Goal: Information Seeking & Learning: Learn about a topic

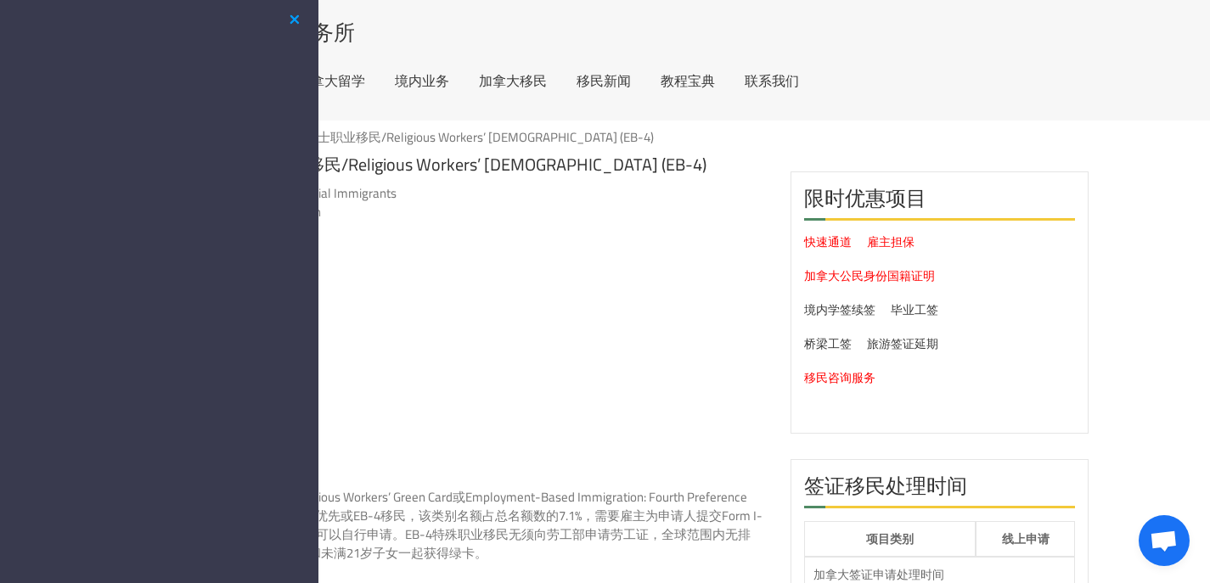
click at [301, 25] on button "button" at bounding box center [294, 19] width 20 height 21
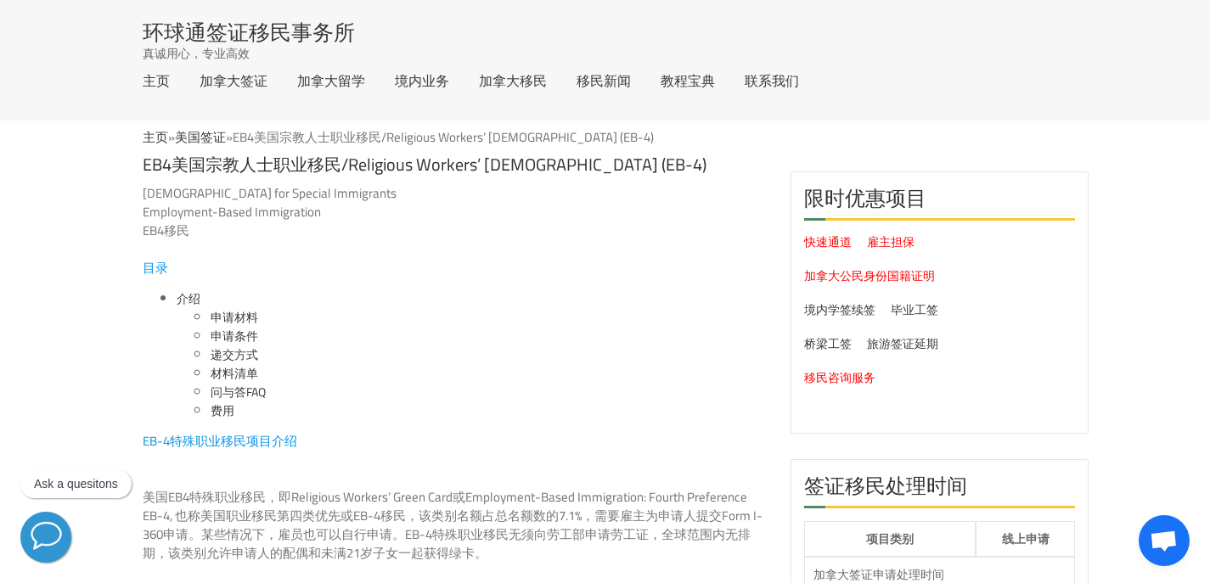
drag, startPoint x: 346, startPoint y: 243, endPoint x: 390, endPoint y: 305, distance: 76.1
click at [453, 353] on li "递交方式" at bounding box center [488, 355] width 554 height 19
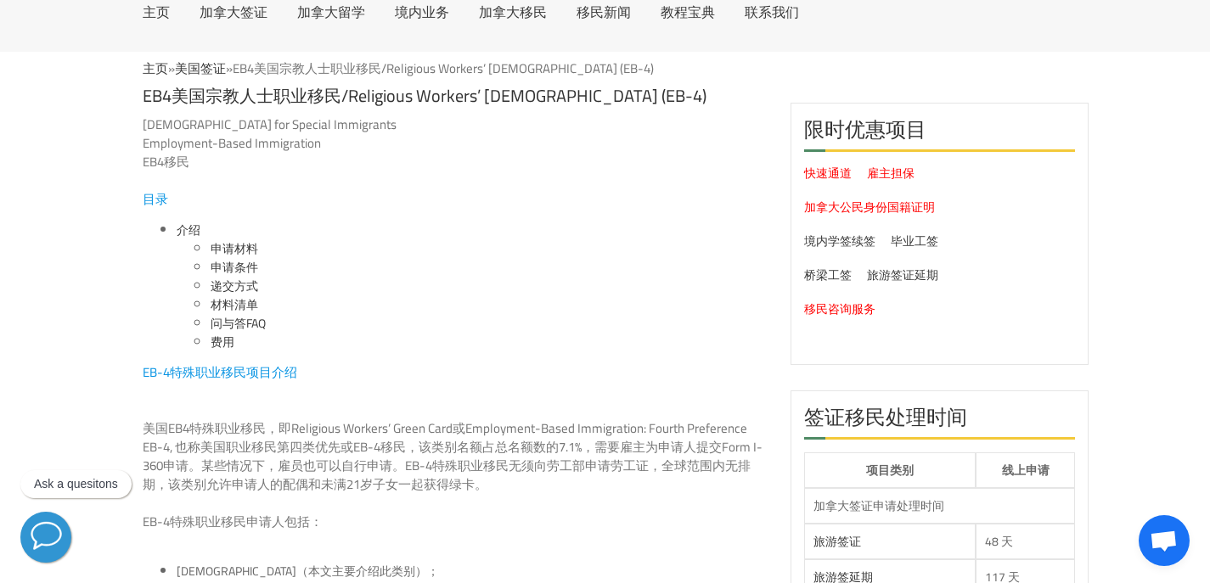
scroll to position [170, 0]
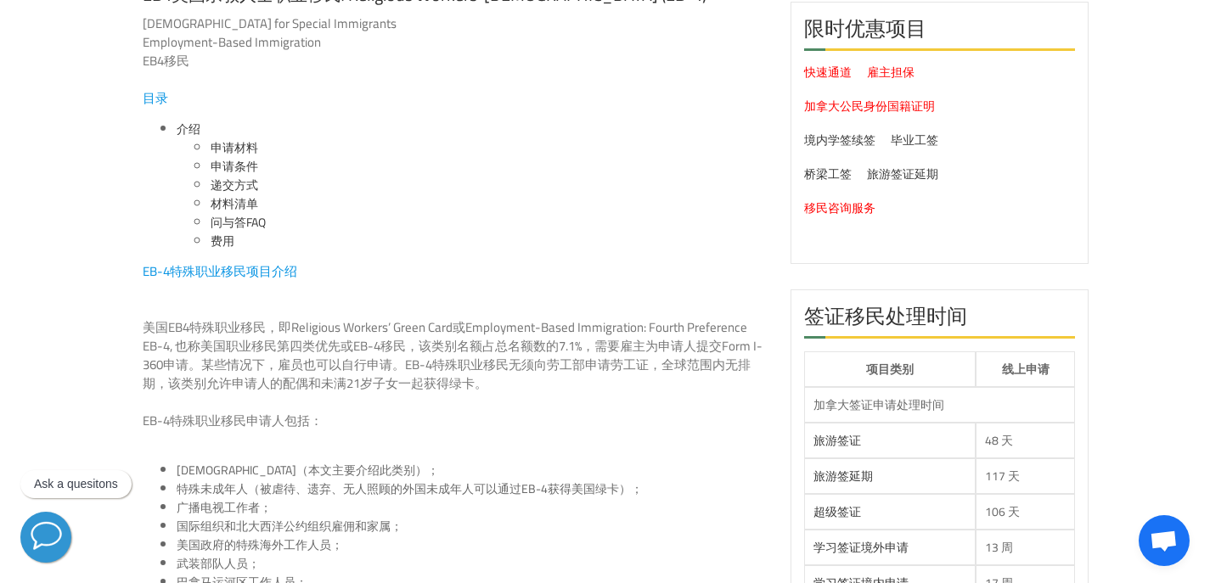
drag, startPoint x: 521, startPoint y: 384, endPoint x: 116, endPoint y: 281, distance: 417.8
drag, startPoint x: 284, startPoint y: 352, endPoint x: 377, endPoint y: 375, distance: 96.4
click at [377, 375] on p "美国EB4特殊职业移民，即Religious Workers’ Green Card或Employment-Based Immigration: Fourth…" at bounding box center [454, 346] width 622 height 93
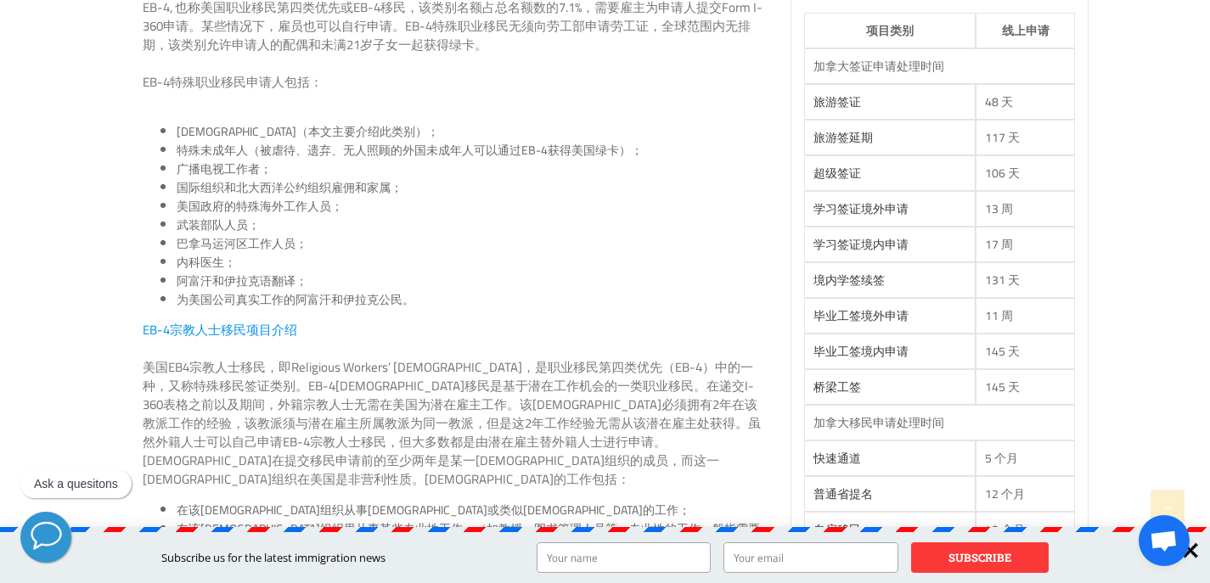
scroll to position [509, 0]
click at [1193, 548] on div at bounding box center [1191, 551] width 38 height 38
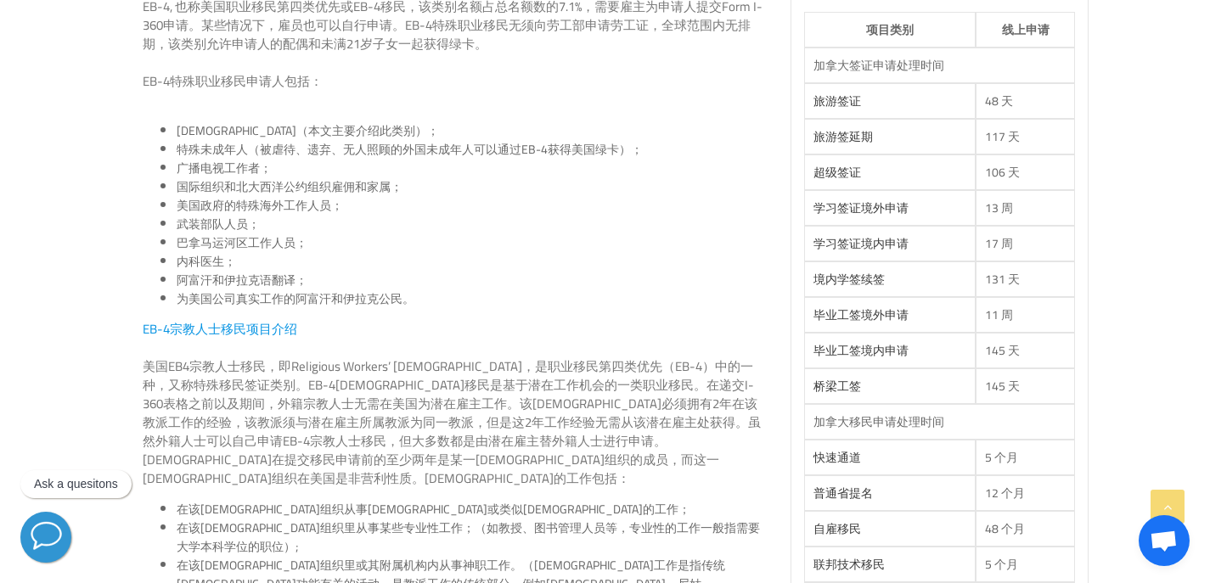
drag, startPoint x: 583, startPoint y: 358, endPoint x: 668, endPoint y: 425, distance: 108.2
click at [668, 425] on p "美国EB4宗教人士移民，即Religious Workers’ [DEMOGRAPHIC_DATA]，是职业移民第四类优先（EB-4）中的一种，又称特殊移民签…" at bounding box center [454, 403] width 622 height 93
drag, startPoint x: 536, startPoint y: 391, endPoint x: 570, endPoint y: 406, distance: 37.2
click at [616, 413] on p "美国EB4宗教人士移民，即Religious Workers’ [DEMOGRAPHIC_DATA]，是职业移民第四类优先（EB-4）中的一种，又称特殊移民签…" at bounding box center [454, 403] width 622 height 93
click at [617, 413] on p "美国EB4宗教人士移民，即Religious Workers’ [DEMOGRAPHIC_DATA]，是职业移民第四类优先（EB-4）中的一种，又称特殊移民签…" at bounding box center [454, 403] width 622 height 93
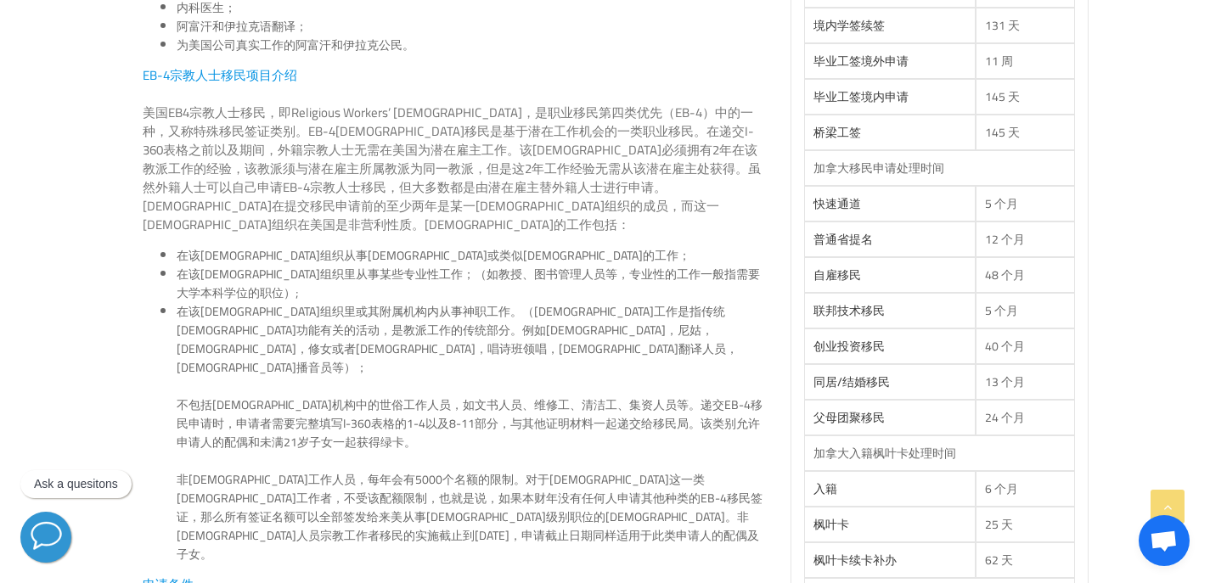
scroll to position [764, 0]
drag, startPoint x: 541, startPoint y: 311, endPoint x: 623, endPoint y: 314, distance: 82.4
click at [623, 314] on li "在该[DEMOGRAPHIC_DATA]组织里或其附属机构内从事神职工作。（[DEMOGRAPHIC_DATA]工作是指传统[DEMOGRAPHIC_DATA…" at bounding box center [471, 432] width 588 height 262
click at [559, 368] on li "在该[DEMOGRAPHIC_DATA]组织里或其附属机构内从事神职工作。（[DEMOGRAPHIC_DATA]工作是指传统[DEMOGRAPHIC_DATA…" at bounding box center [471, 432] width 588 height 262
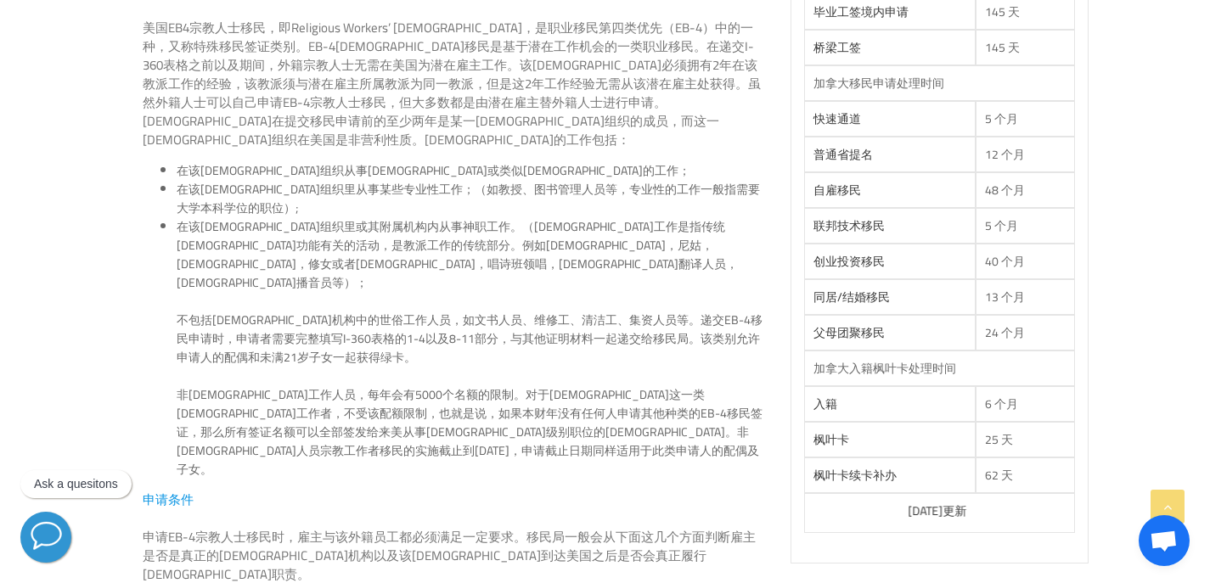
scroll to position [849, 0]
drag, startPoint x: 217, startPoint y: 284, endPoint x: 688, endPoint y: 310, distance: 472.0
click at [688, 310] on li "在该[DEMOGRAPHIC_DATA]组织里或其附属机构内从事神职工作。（[DEMOGRAPHIC_DATA]工作是指传统[DEMOGRAPHIC_DATA…" at bounding box center [471, 348] width 588 height 262
drag, startPoint x: 689, startPoint y: 311, endPoint x: 524, endPoint y: 250, distance: 175.4
click at [667, 282] on li "在该[DEMOGRAPHIC_DATA]组织里或其附属机构内从事神职工作。（[DEMOGRAPHIC_DATA]工作是指传统[DEMOGRAPHIC_DATA…" at bounding box center [471, 348] width 588 height 262
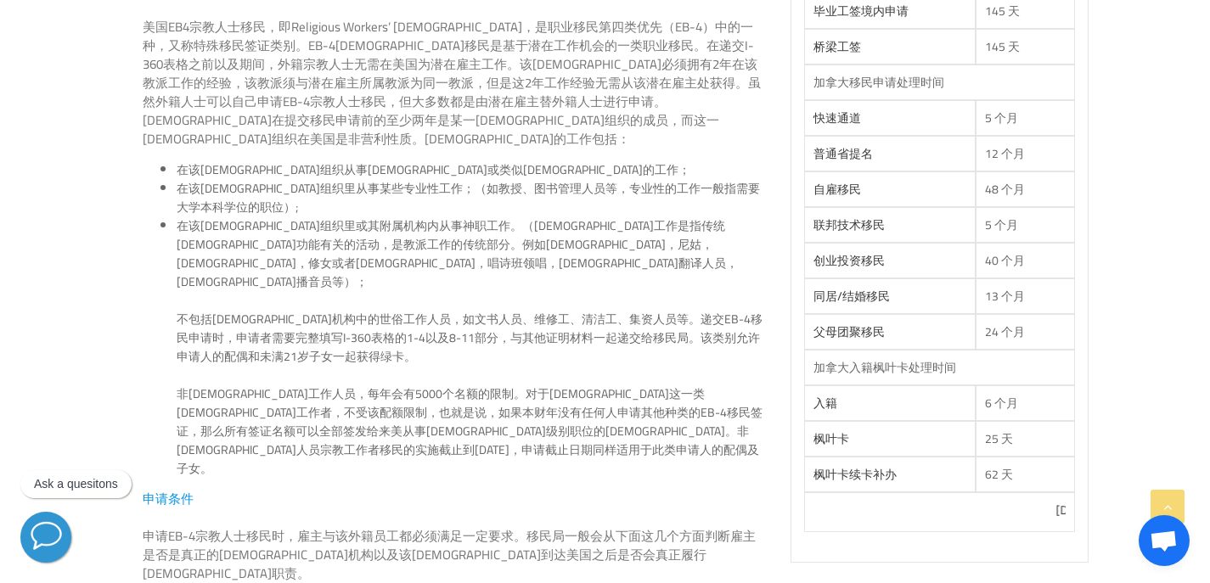
drag, startPoint x: 400, startPoint y: 361, endPoint x: 693, endPoint y: 363, distance: 292.9
click at [712, 372] on li "在该[DEMOGRAPHIC_DATA]组织里或其附属机构内从事神职工作。（[DEMOGRAPHIC_DATA]工作是指传统[DEMOGRAPHIC_DATA…" at bounding box center [471, 348] width 588 height 262
drag, startPoint x: 652, startPoint y: 352, endPoint x: 780, endPoint y: 393, distance: 134.8
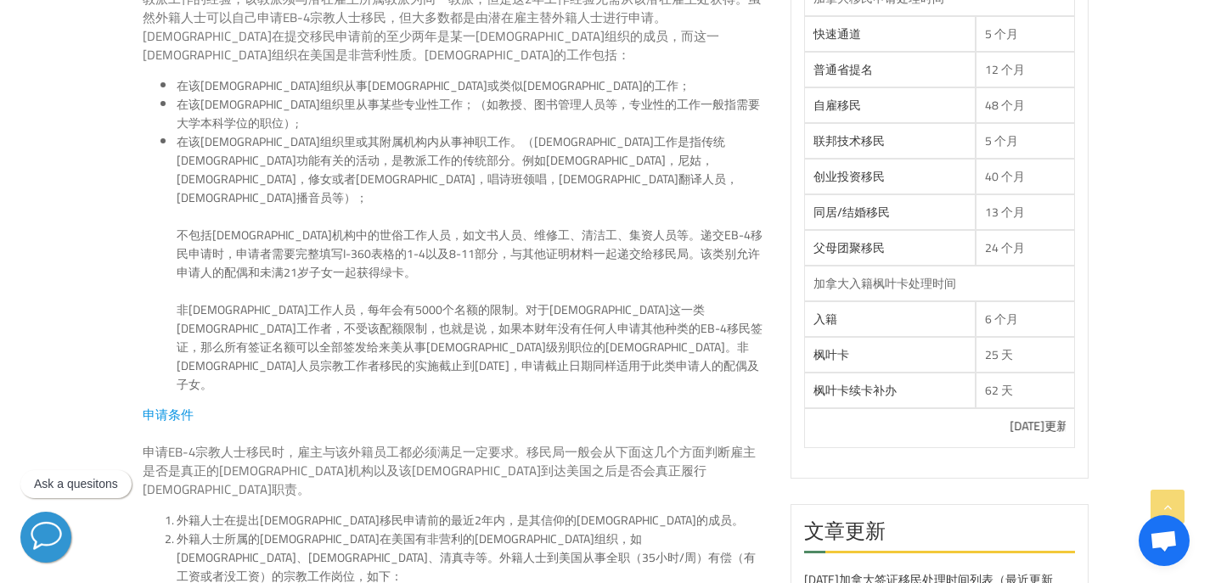
scroll to position [934, 0]
drag, startPoint x: 621, startPoint y: 325, endPoint x: 149, endPoint y: 238, distance: 479.3
click at [149, 238] on ul "在该[DEMOGRAPHIC_DATA]组织从事[DEMOGRAPHIC_DATA]或类似[DEMOGRAPHIC_DATA]的工作； 在该[DEMOGRAP…" at bounding box center [454, 235] width 622 height 318
click at [469, 301] on li "在该[DEMOGRAPHIC_DATA]组织里或其附属机构内从事神职工作。（[DEMOGRAPHIC_DATA]工作是指传统[DEMOGRAPHIC_DATA…" at bounding box center [471, 263] width 588 height 262
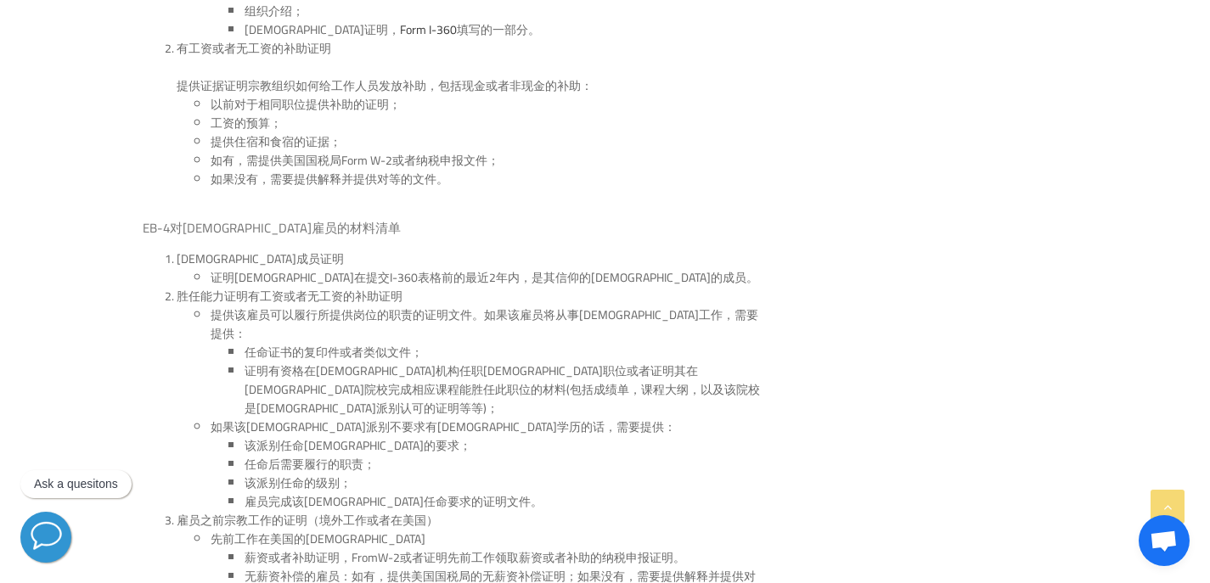
scroll to position [2462, 0]
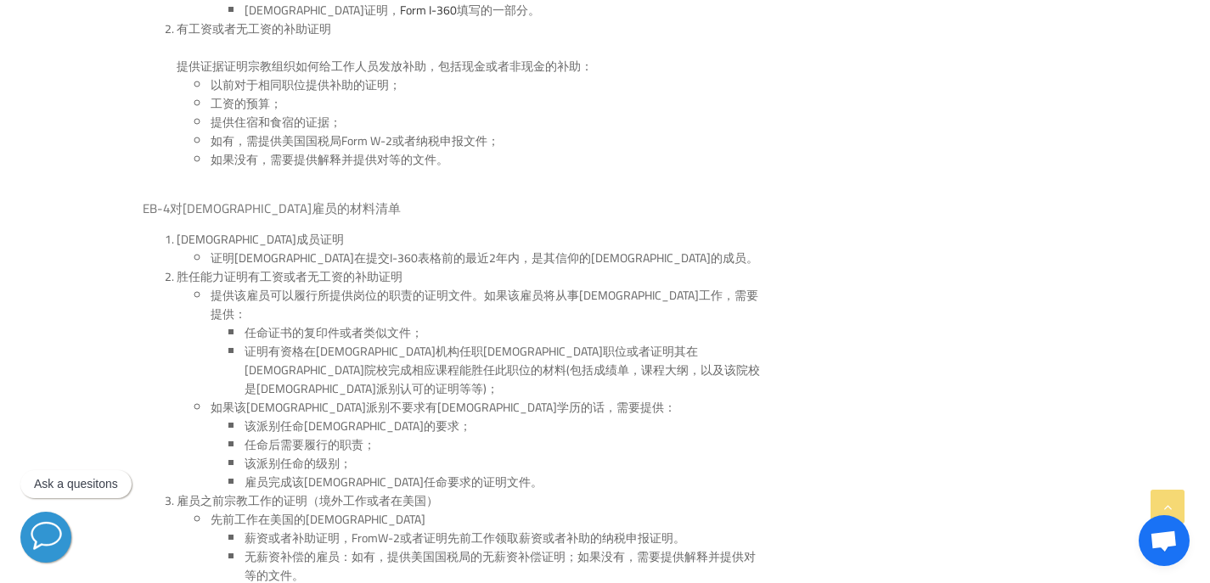
drag, startPoint x: 322, startPoint y: 145, endPoint x: 554, endPoint y: 199, distance: 238.7
click at [523, 230] on li "[DEMOGRAPHIC_DATA]成员证明 证明[DEMOGRAPHIC_DATA]在提交I-360表格前的最近2年内，是其信仰的[DEMOGRAPHIC_…" at bounding box center [471, 248] width 588 height 37
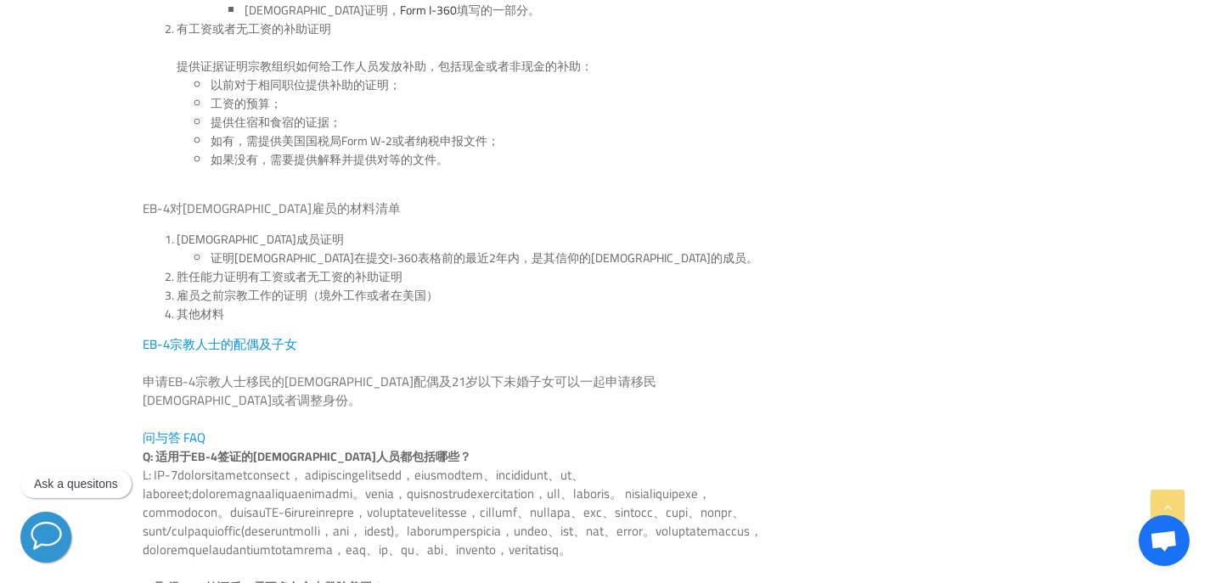
click at [564, 335] on p "EB-4宗教人士的配偶及子女" at bounding box center [454, 344] width 622 height 19
click at [217, 332] on span "EB-4宗教人士的配偶及子女" at bounding box center [220, 344] width 155 height 25
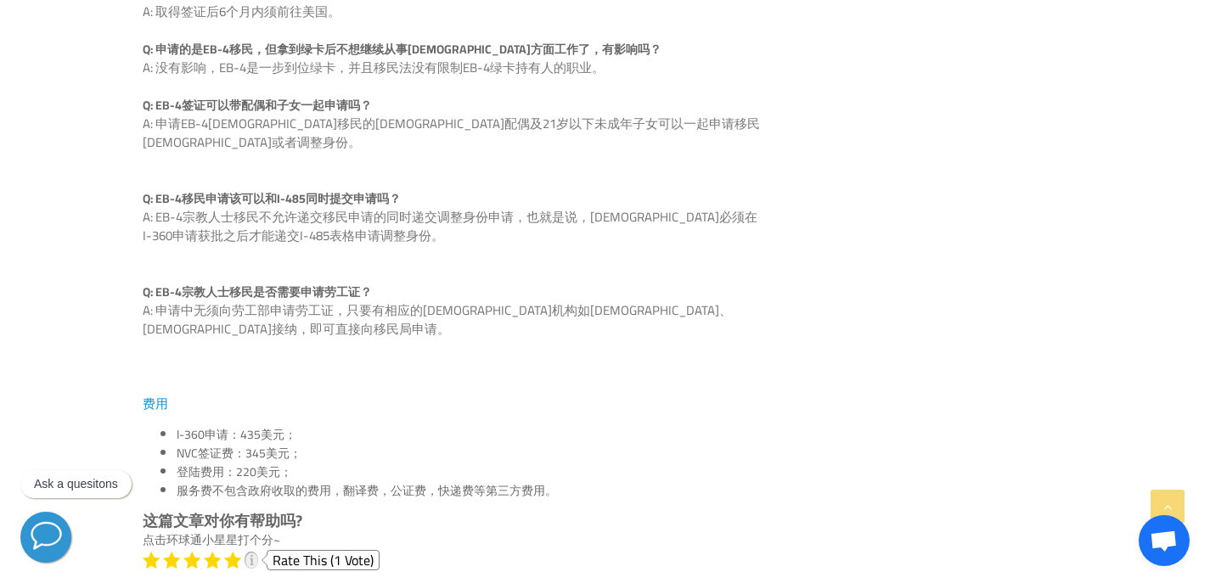
click at [315, 301] on p "A: 申请中无须向劳工部申请劳工证，只要有相应的[DEMOGRAPHIC_DATA]机构如[DEMOGRAPHIC_DATA]、[DEMOGRAPHIC_DA…" at bounding box center [454, 338] width 622 height 75
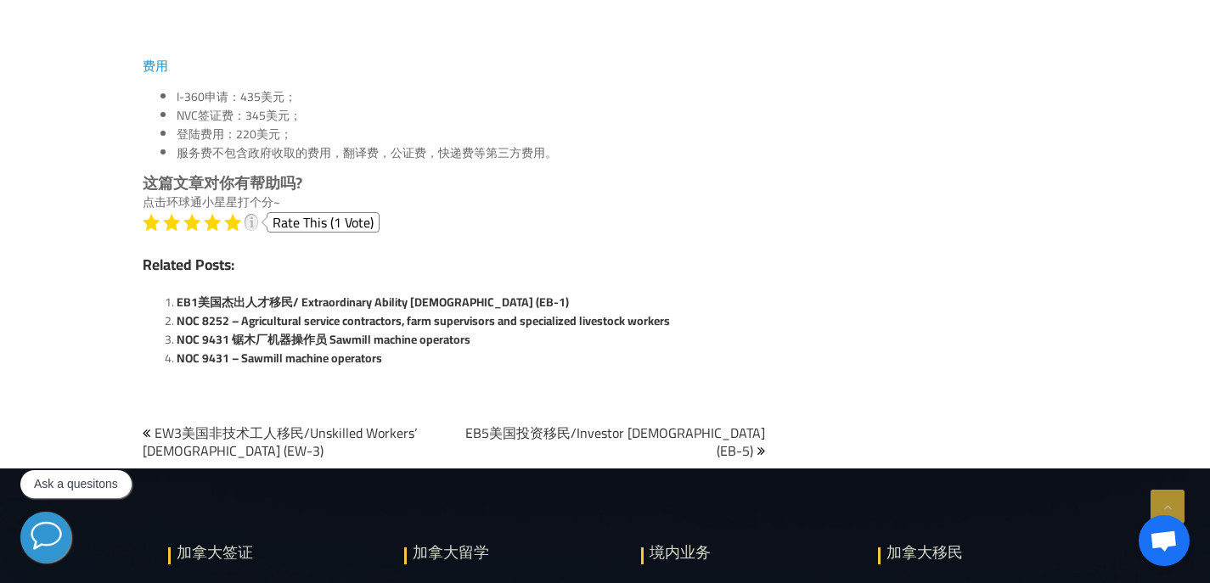
scroll to position [3396, 0]
